Goal: Information Seeking & Learning: Learn about a topic

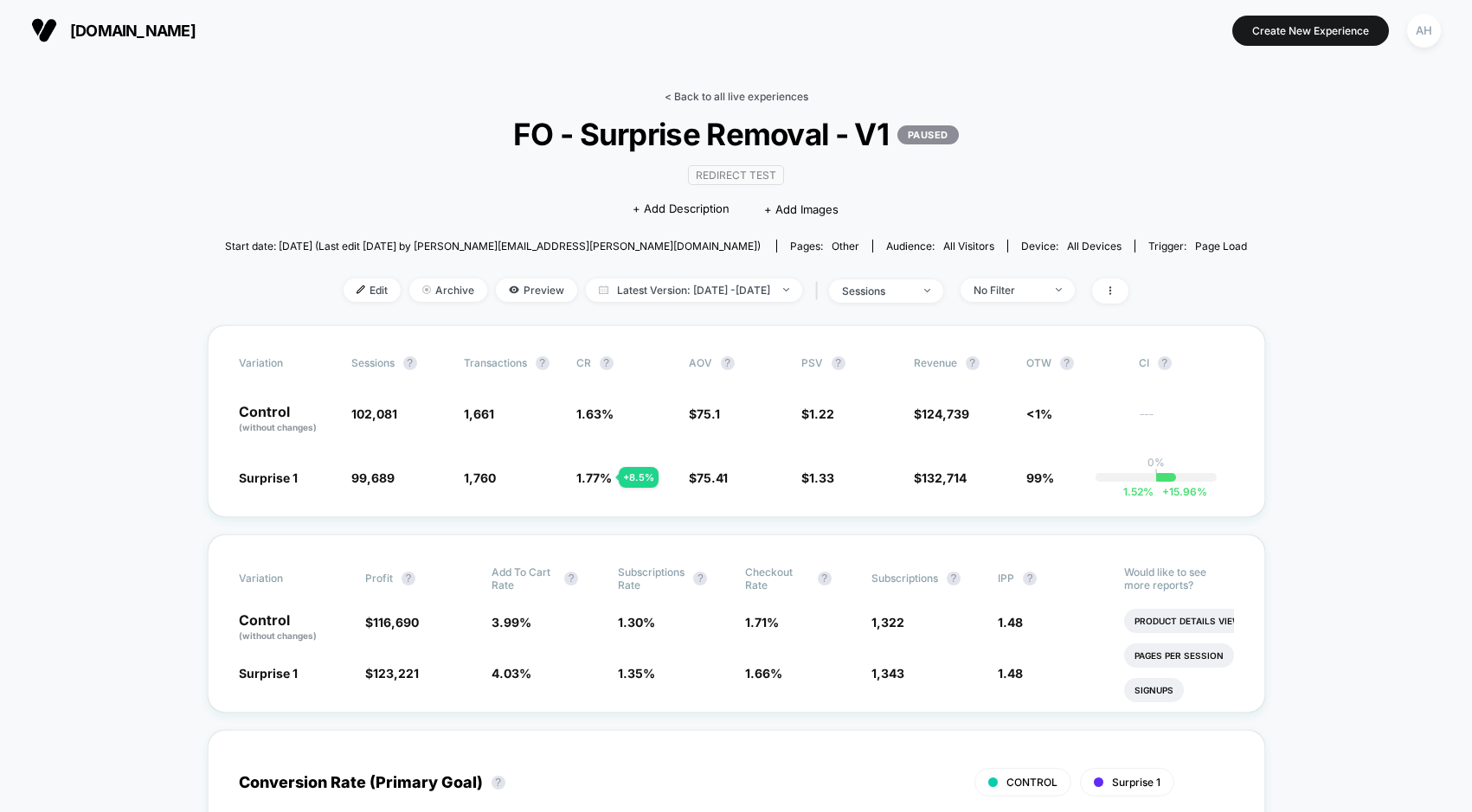
click at [745, 96] on link "< Back to all live experiences" at bounding box center [736, 96] width 144 height 13
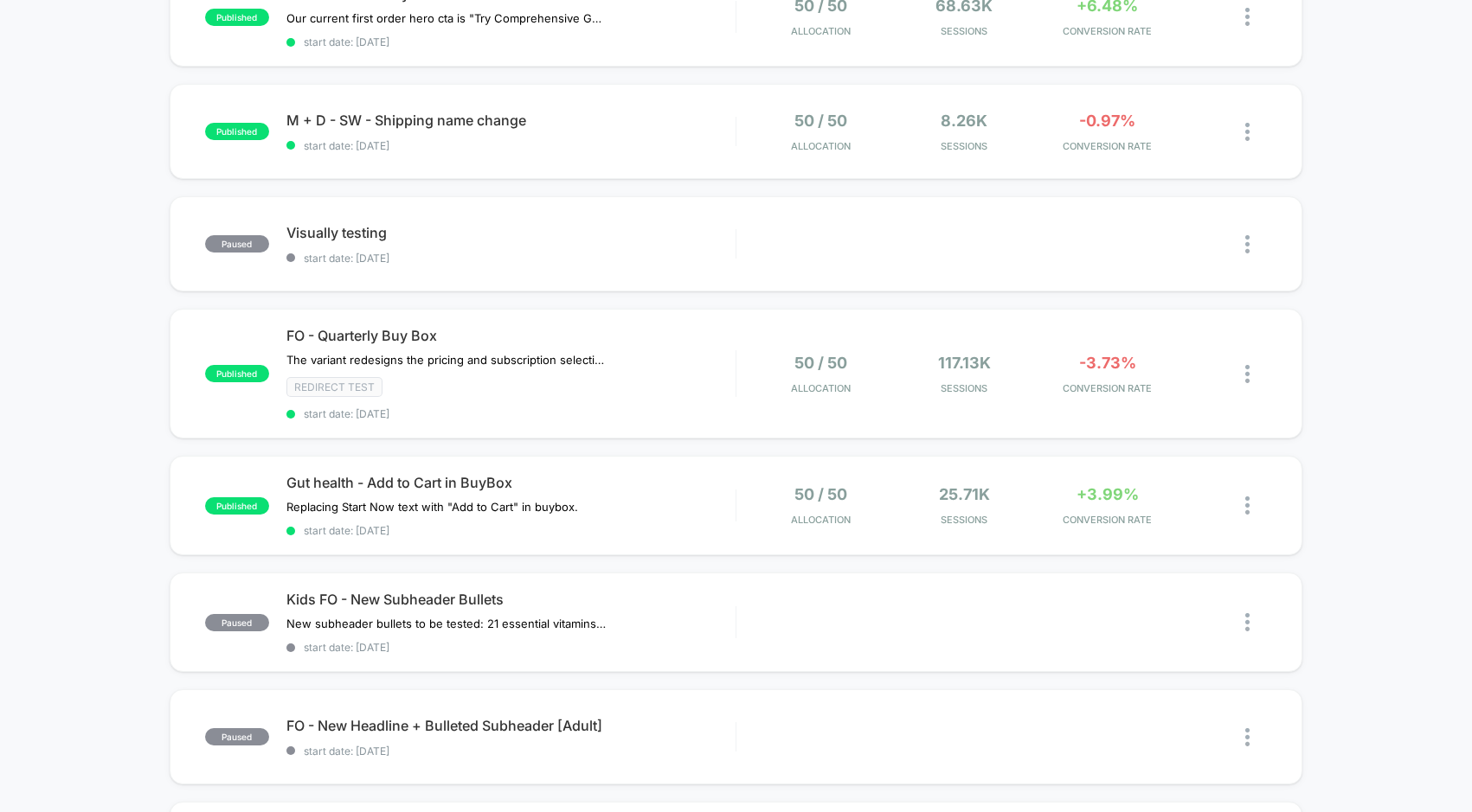
scroll to position [339, 0]
click at [679, 504] on div "Gut health - Add to Cart in BuyBox Replacing Start Now text with "Add to Cart" …" at bounding box center [511, 505] width 449 height 63
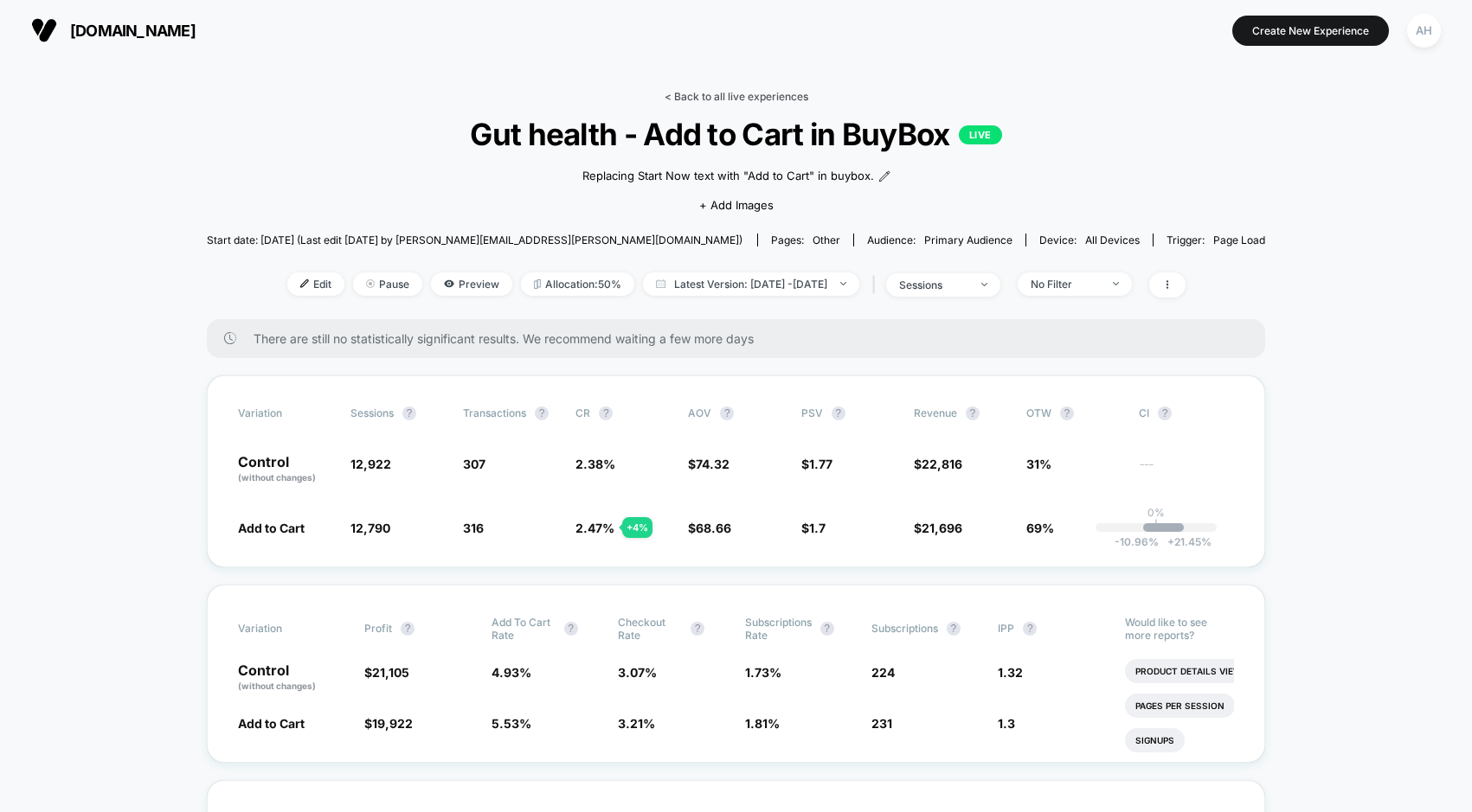
drag, startPoint x: 767, startPoint y: 105, endPoint x: 764, endPoint y: 94, distance: 11.4
click at [767, 105] on div "< Back to all live experiences Gut health - Add to Cart in BuyBox LIVE Replacin…" at bounding box center [736, 204] width 1060 height 229
click at [764, 94] on link "< Back to all live experiences" at bounding box center [736, 96] width 144 height 13
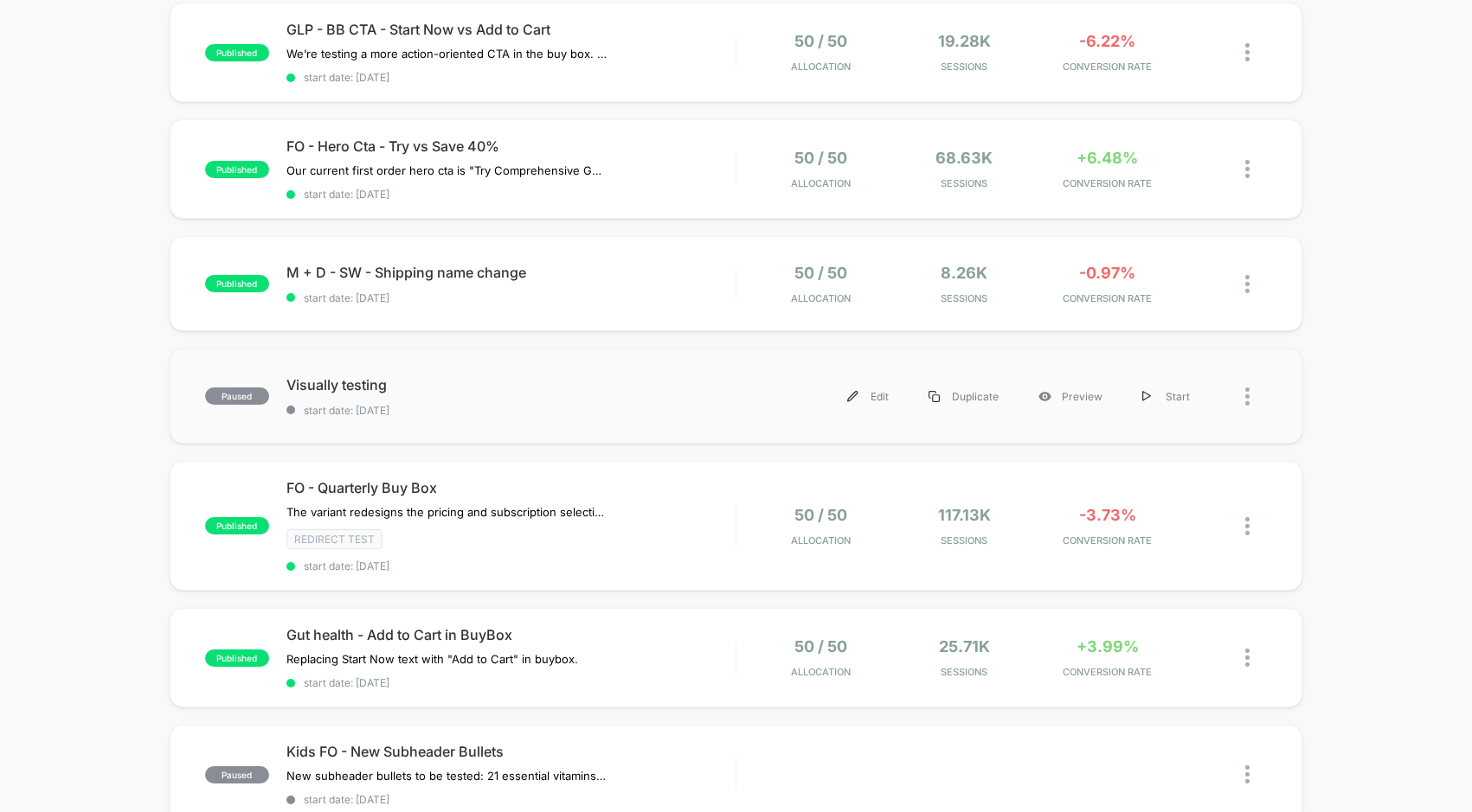
scroll to position [198, 0]
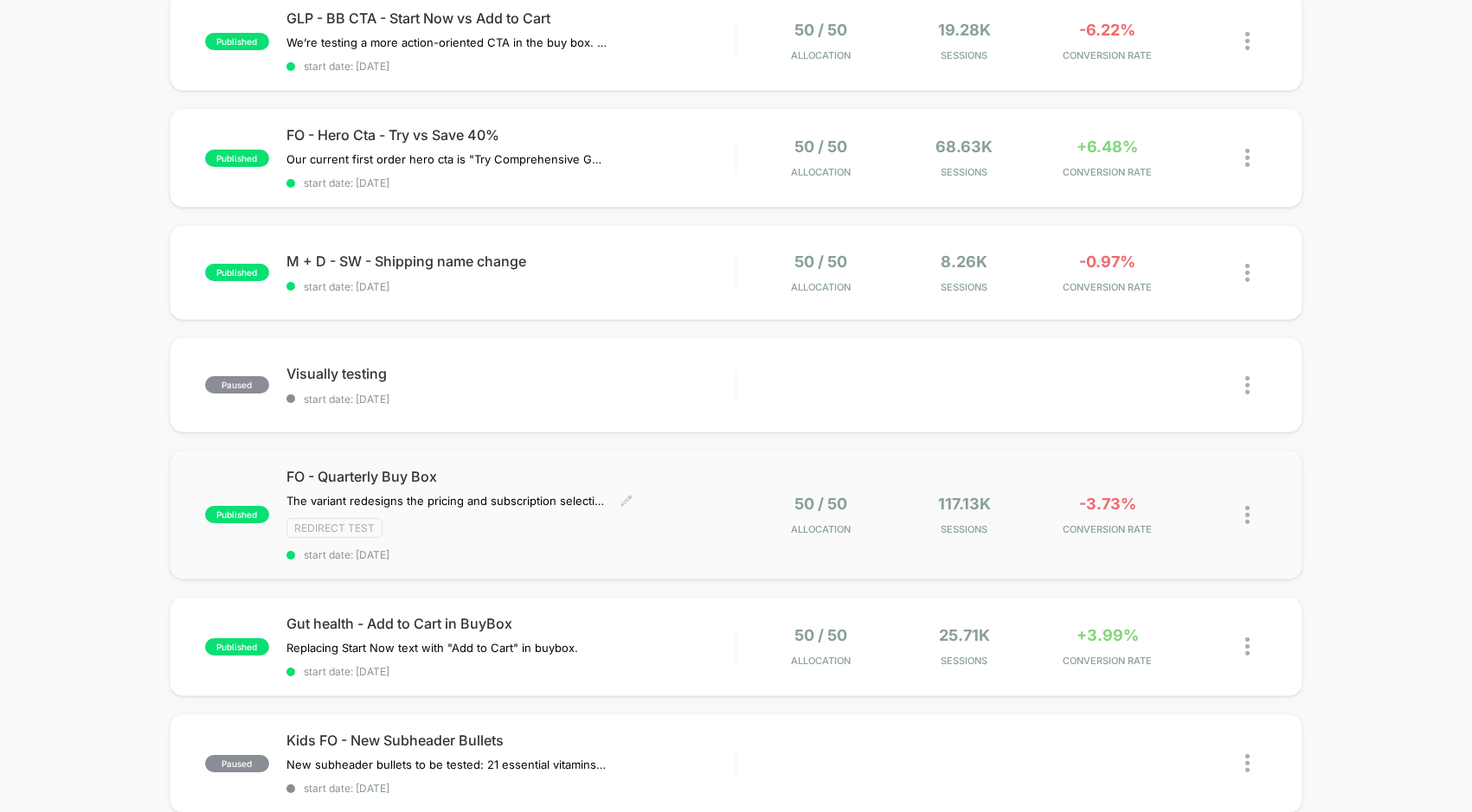
click at [683, 490] on div "FO - Quarterly Buy Box The variant redesigns the pricing and subscription selec…" at bounding box center [511, 515] width 449 height 93
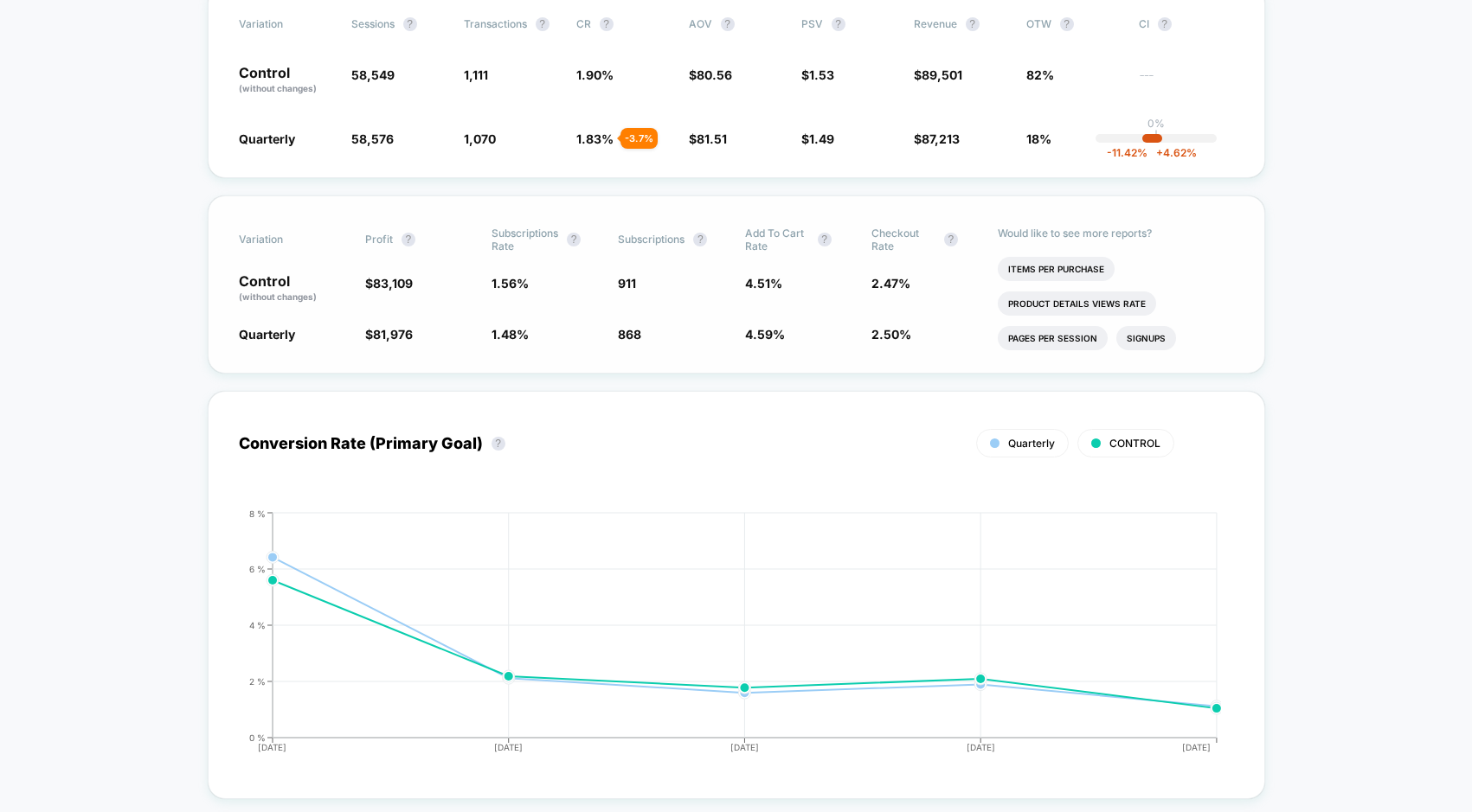
scroll to position [249, 0]
